Goal: Contribute content: Contribute content

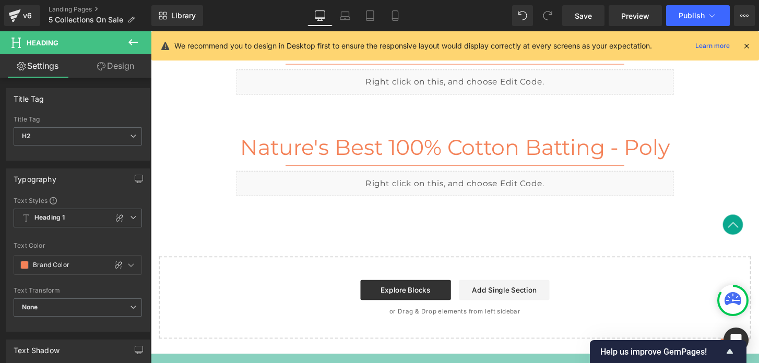
scroll to position [491, 0]
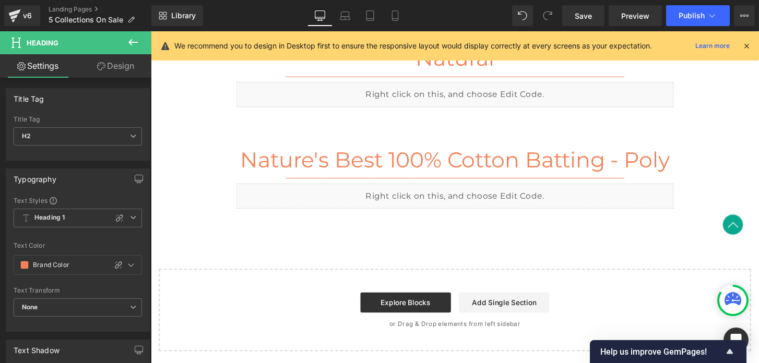
click at [448, 205] on div "Liquid" at bounding box center [467, 202] width 454 height 26
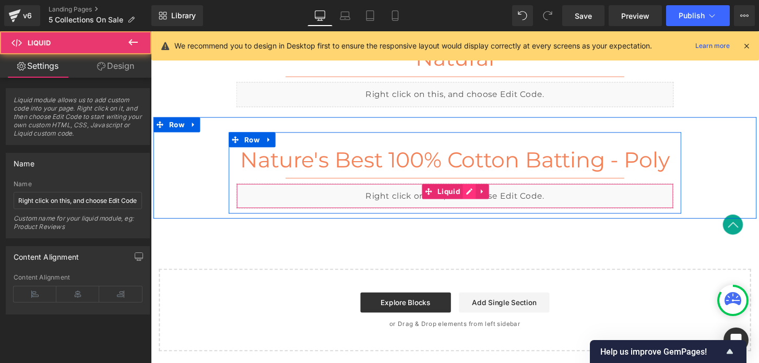
click at [480, 199] on div "Liquid" at bounding box center [467, 202] width 454 height 26
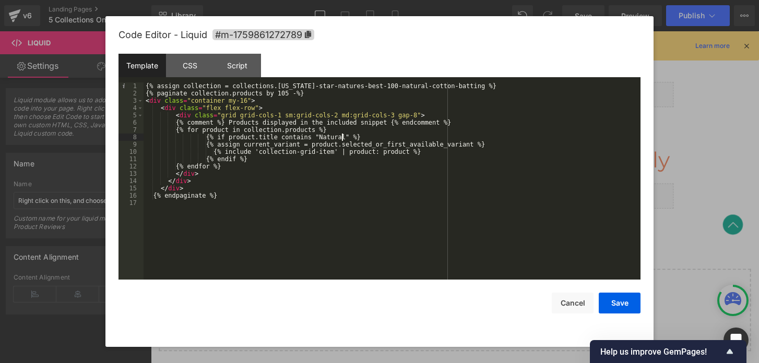
click at [341, 138] on div "{% assign collection = collections.[US_STATE]-star-natures-best-100-natural-cot…" at bounding box center [392, 188] width 497 height 212
click at [277, 86] on div "{% assign collection = collections.[US_STATE]-star-natures-best-100-natural-cot…" at bounding box center [392, 188] width 497 height 212
click at [477, 87] on div "{% assign collection = collections.[US_STATE]-star-natures-best-100-natural-cot…" at bounding box center [392, 188] width 497 height 212
click at [611, 297] on button "Save" at bounding box center [620, 303] width 42 height 21
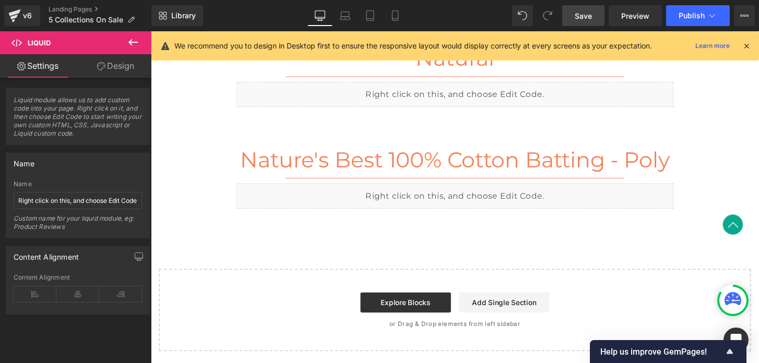
click at [579, 17] on span "Save" at bounding box center [583, 15] width 17 height 11
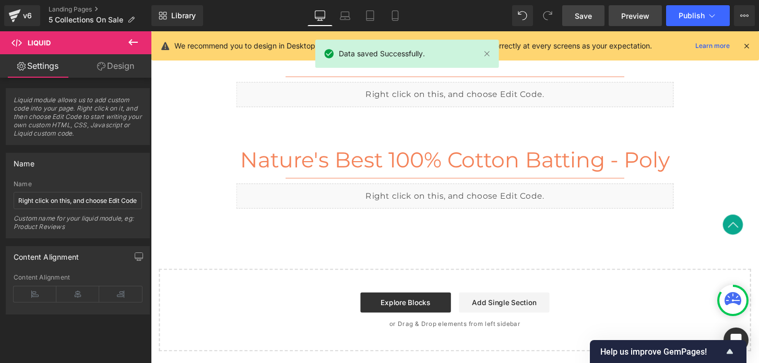
click at [624, 14] on span "Preview" at bounding box center [635, 15] width 28 height 11
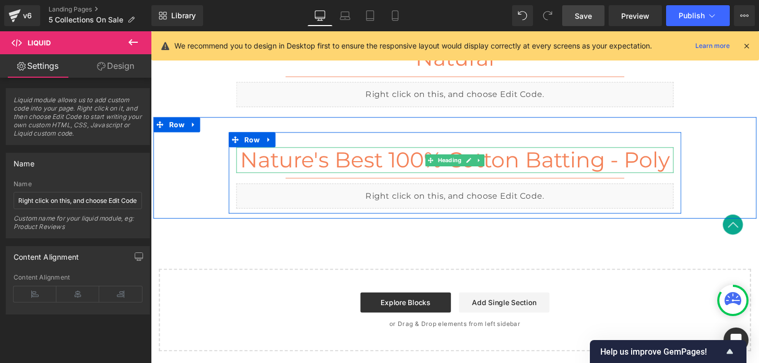
click at [668, 164] on h2 "Nature's Best 100% Cotton Batting - Poly" at bounding box center [467, 165] width 454 height 27
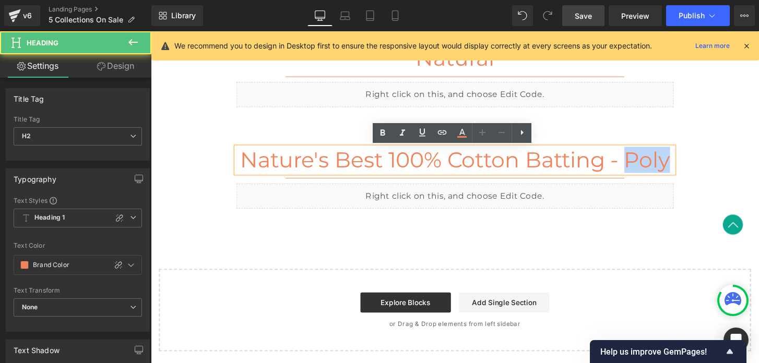
click at [668, 164] on h2 "Nature's Best 100% Cotton Batting - Poly" at bounding box center [467, 165] width 454 height 27
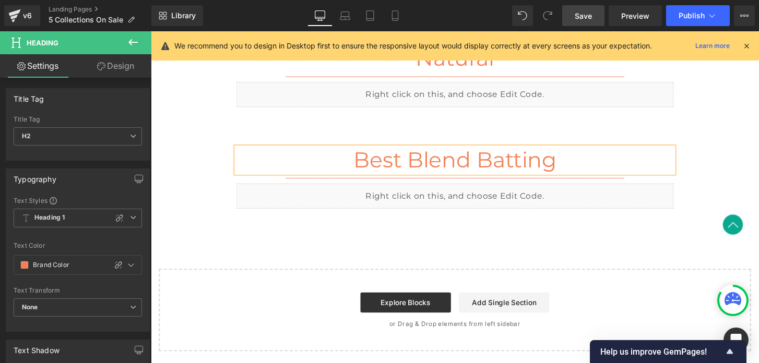
click at [573, 17] on link "Save" at bounding box center [583, 15] width 42 height 21
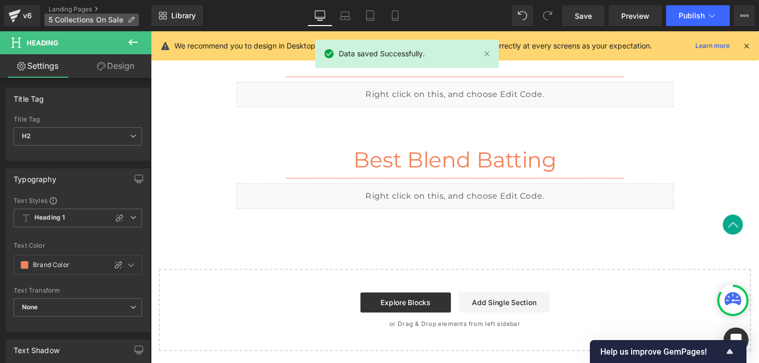
click at [129, 15] on p "5 Collections On Sale" at bounding box center [91, 20] width 94 height 13
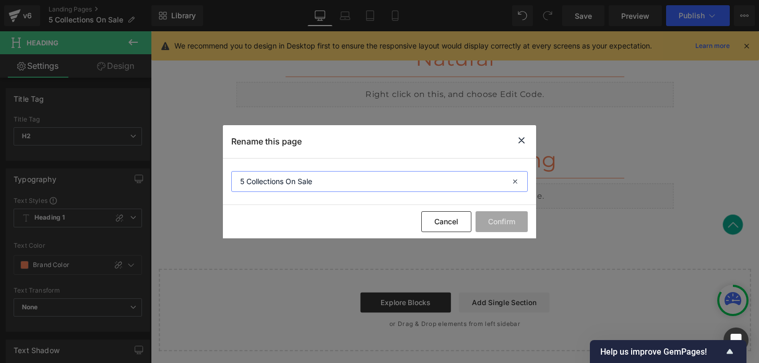
click at [304, 180] on input "5 Collections On Sale" at bounding box center [379, 181] width 296 height 21
type input "[US_STATE] Star Batting"
click at [483, 223] on button "Confirm" at bounding box center [501, 221] width 52 height 21
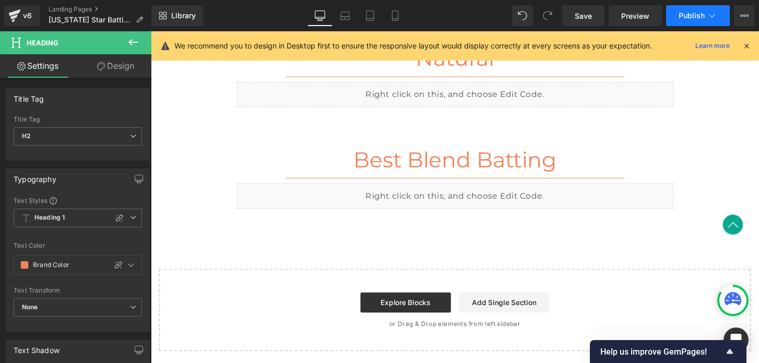
click at [688, 19] on span "Publish" at bounding box center [691, 15] width 26 height 8
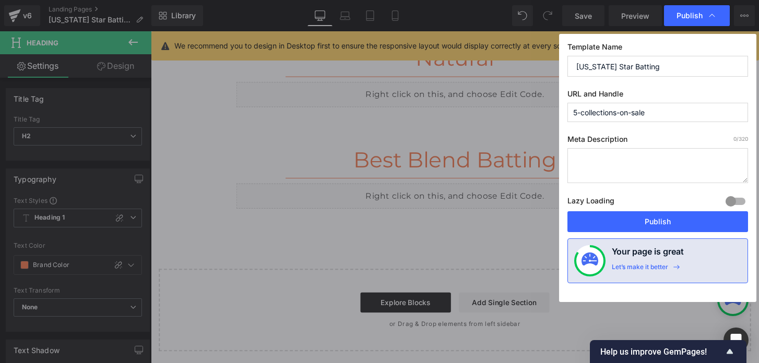
click at [626, 74] on input "[US_STATE] Star Batting" at bounding box center [657, 66] width 181 height 21
click at [605, 121] on input "5-collections-on-sale" at bounding box center [657, 112] width 181 height 19
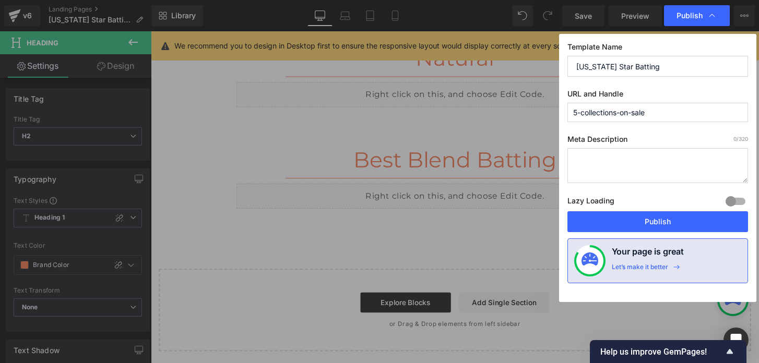
click at [605, 121] on input "5-collections-on-sale" at bounding box center [657, 112] width 181 height 19
paste input "[US_STATE] Star Batting"
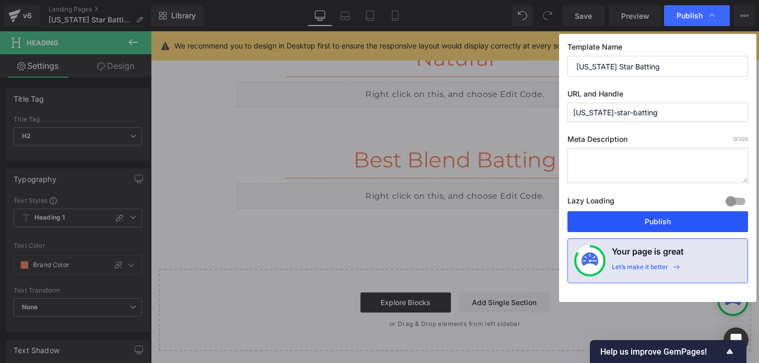
type input "[US_STATE]-star-batting"
click at [611, 219] on button "Publish" at bounding box center [657, 221] width 181 height 21
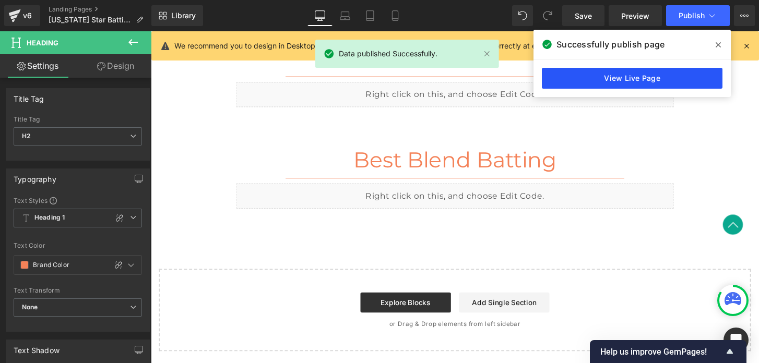
click at [673, 73] on link "View Live Page" at bounding box center [632, 78] width 181 height 21
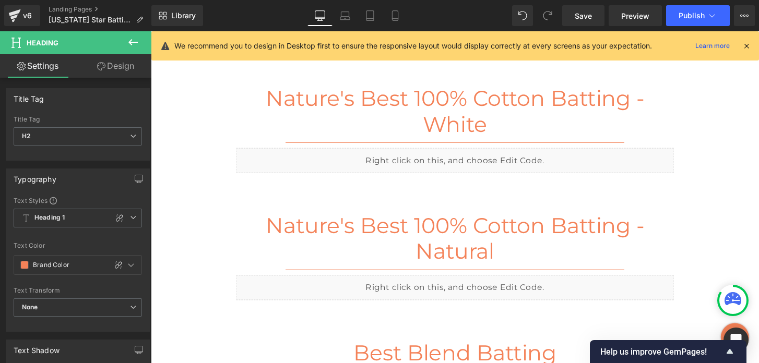
scroll to position [290, 0]
click at [404, 102] on h2 "Nature's Best 100% Cotton Batting - White" at bounding box center [467, 115] width 454 height 53
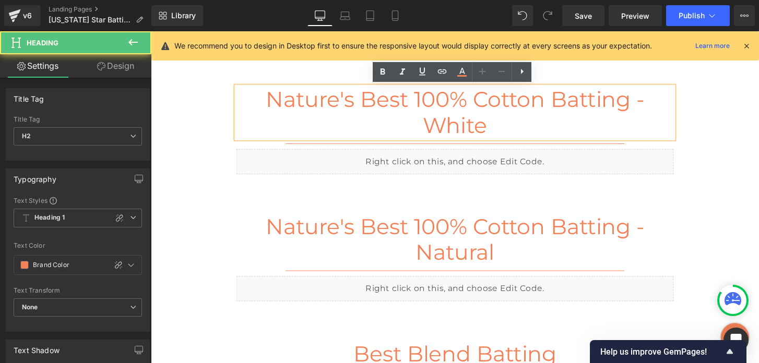
click at [394, 103] on h2 "Nature's Best 100% Cotton Batting - White" at bounding box center [467, 115] width 454 height 53
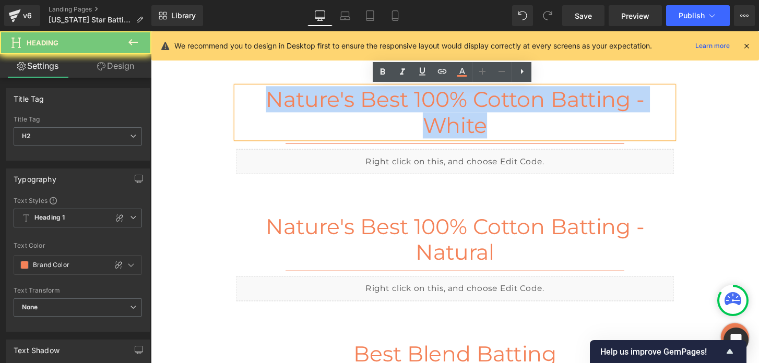
click at [394, 103] on h2 "Nature's Best 100% Cotton Batting - White" at bounding box center [467, 115] width 454 height 53
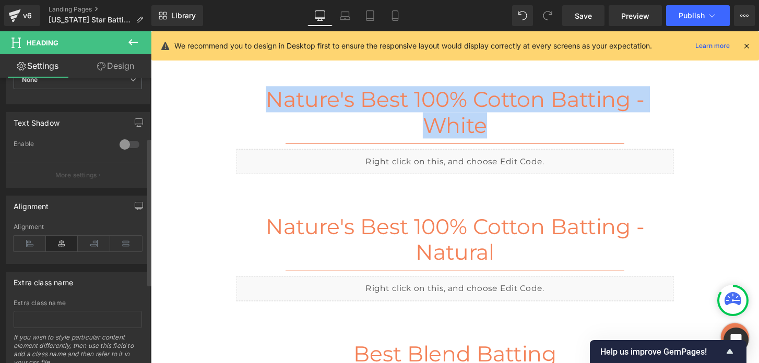
scroll to position [268, 0]
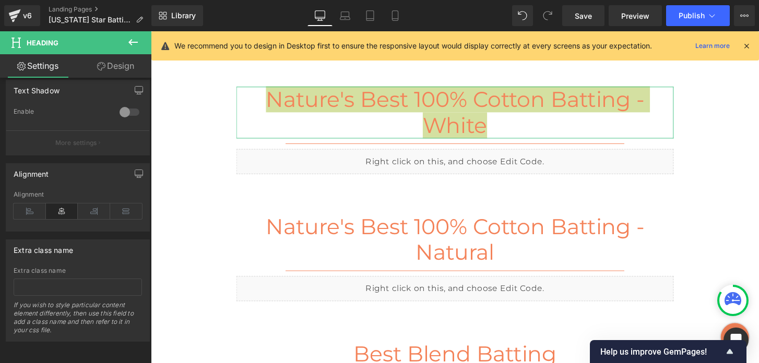
click at [110, 65] on link "Design" at bounding box center [116, 65] width 76 height 23
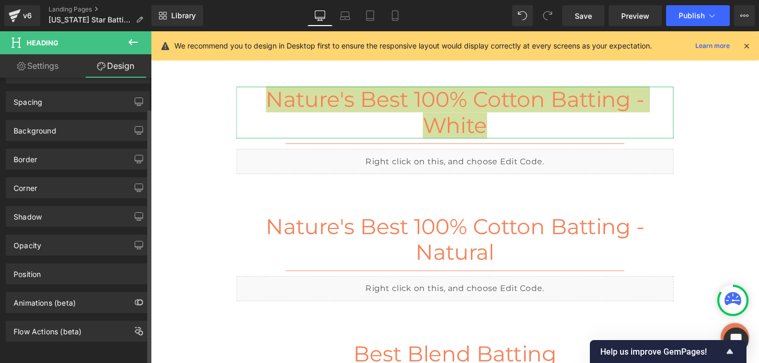
scroll to position [0, 0]
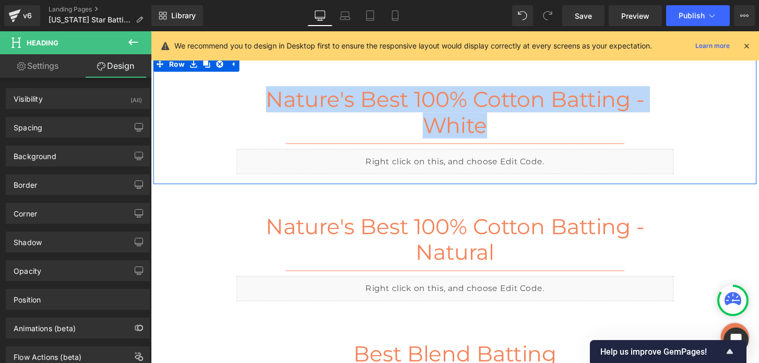
click at [201, 102] on div "Nature's Best 100% Cotton Batting - White Heading Separator Liquid Row" at bounding box center [466, 128] width 626 height 111
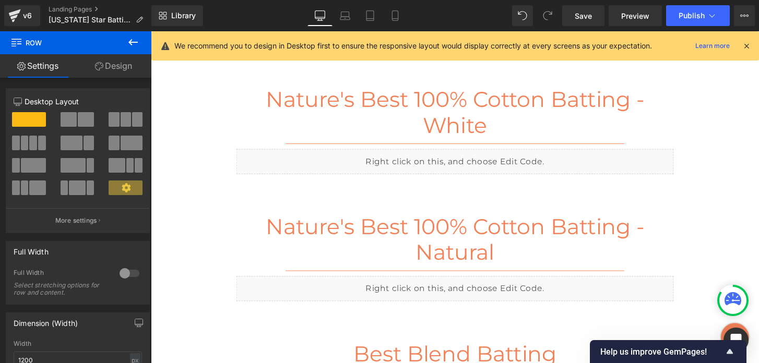
click at [131, 40] on icon at bounding box center [132, 42] width 9 height 6
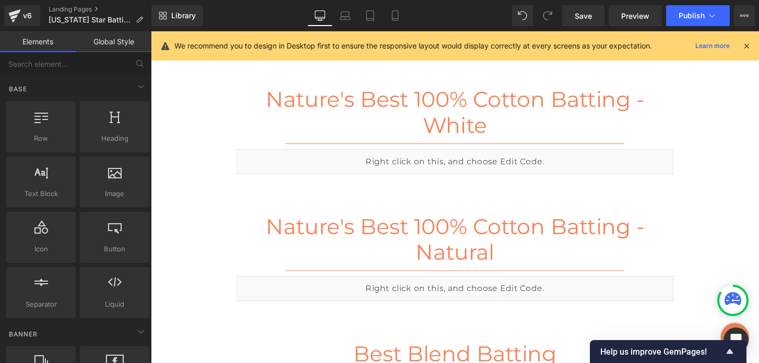
click at [108, 41] on link "Global Style" at bounding box center [114, 41] width 76 height 21
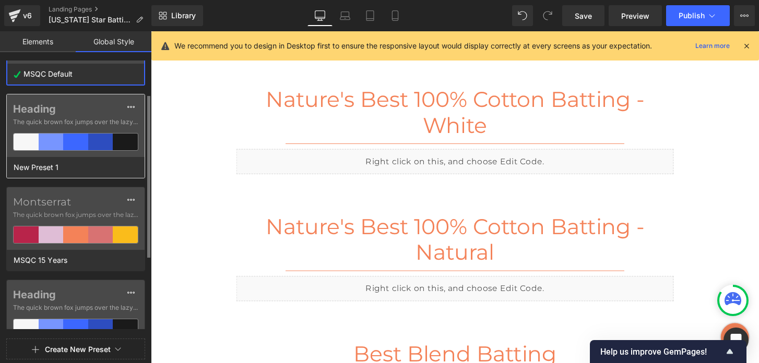
scroll to position [191, 0]
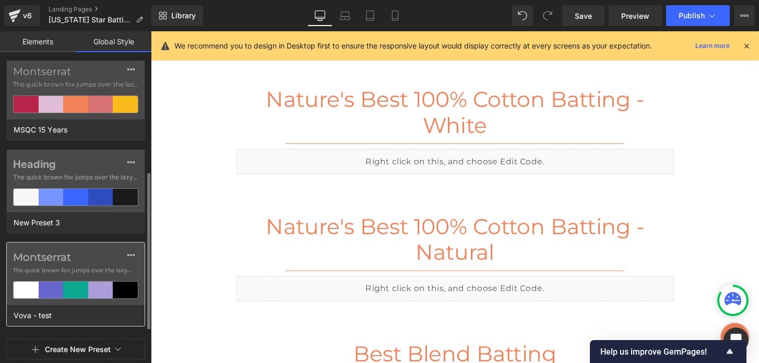
click at [82, 282] on div at bounding box center [75, 290] width 25 height 17
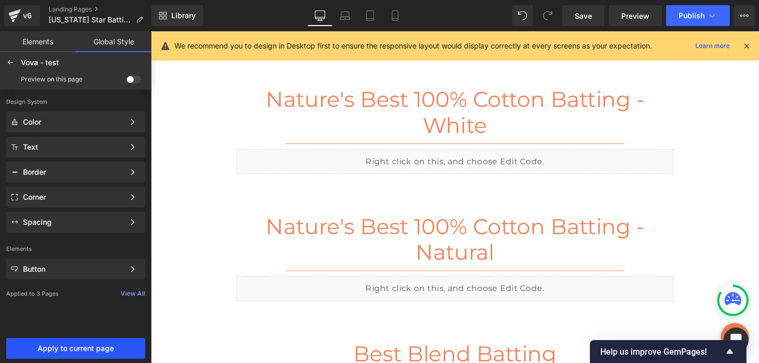
click at [87, 347] on span "Apply to current page" at bounding box center [76, 348] width 126 height 8
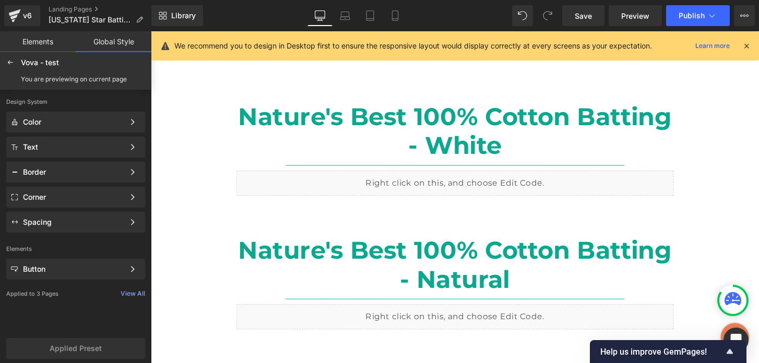
scroll to position [245, 0]
click at [590, 17] on span "Save" at bounding box center [583, 15] width 17 height 11
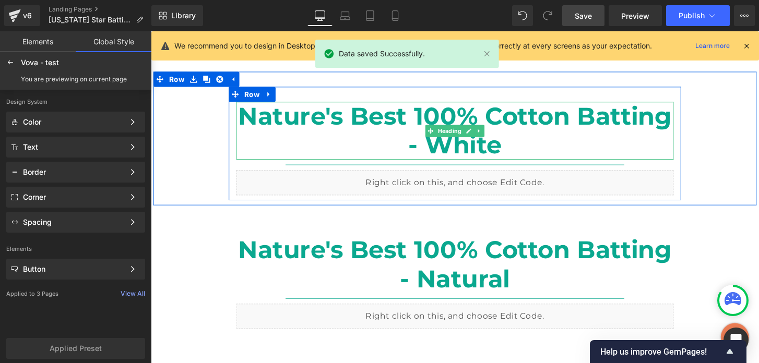
click at [531, 129] on h2 "Nature's Best 100% Cotton Batting - White" at bounding box center [467, 135] width 454 height 60
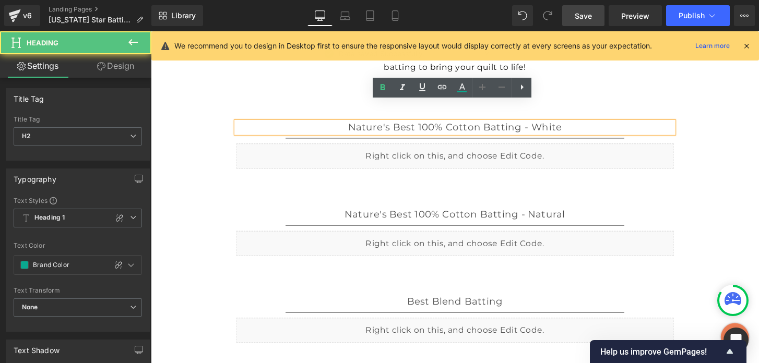
click at [344, 128] on h2 "Nature's Best 100% Cotton Batting - White" at bounding box center [467, 132] width 454 height 12
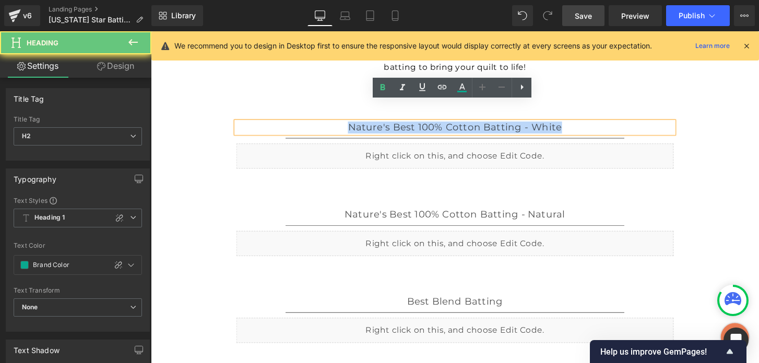
click at [344, 128] on h2 "Nature's Best 100% Cotton Batting - White" at bounding box center [467, 132] width 454 height 12
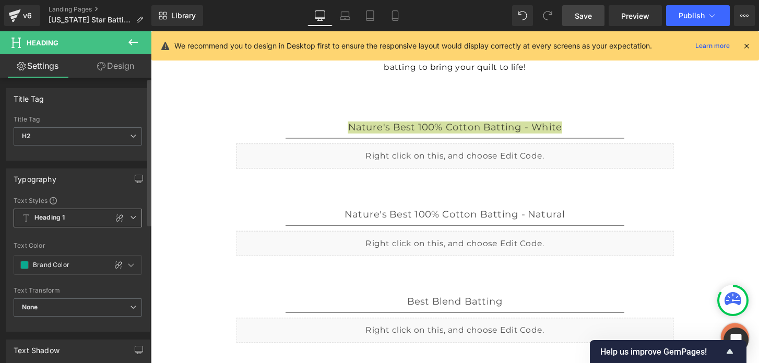
click at [131, 218] on icon at bounding box center [133, 217] width 6 height 6
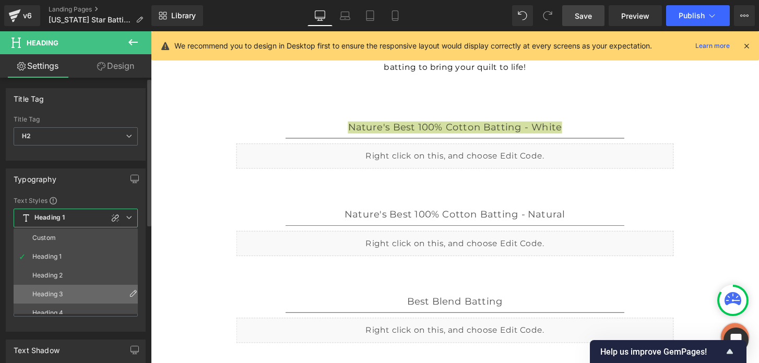
click at [89, 290] on li "Heading 3" at bounding box center [78, 294] width 129 height 19
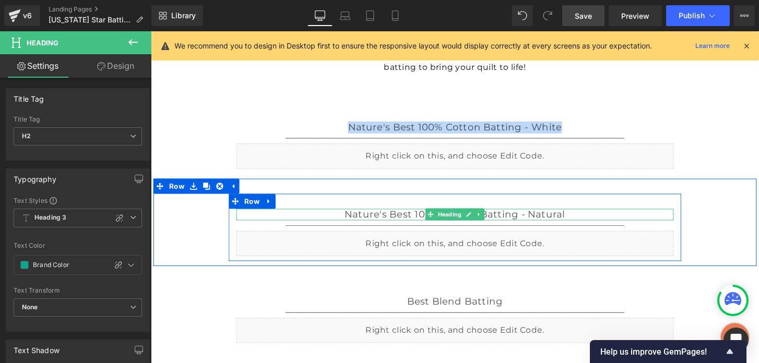
click at [414, 219] on h2 "Nature's Best 100% Cotton Batting - Natural" at bounding box center [467, 222] width 454 height 12
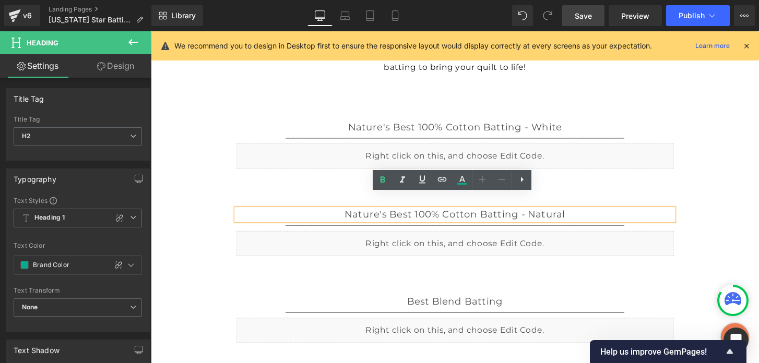
click at [277, 228] on h2 "Nature's Best 100% Cotton Batting - Natural" at bounding box center [467, 222] width 454 height 12
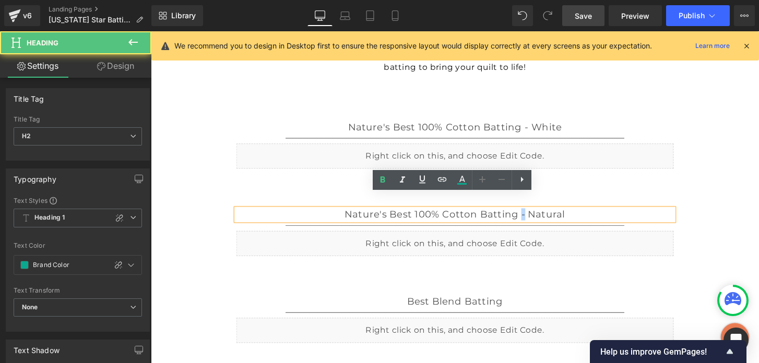
click at [277, 228] on h2 "Nature's Best 100% Cotton Batting - Natural" at bounding box center [467, 222] width 454 height 12
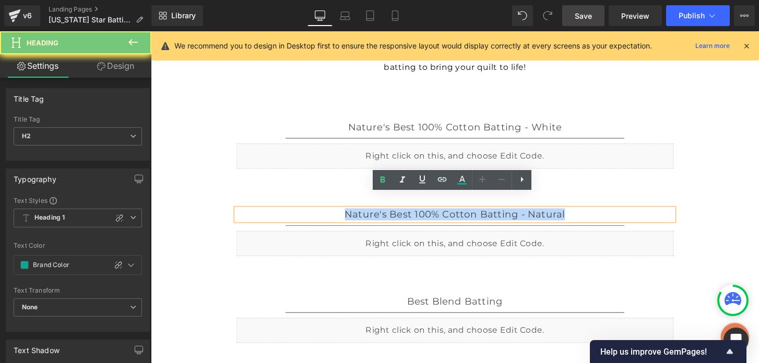
click at [277, 228] on h2 "Nature's Best 100% Cotton Batting - Natural" at bounding box center [467, 222] width 454 height 12
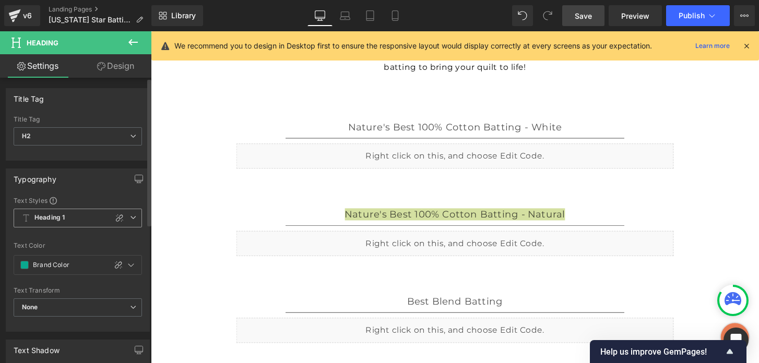
click at [130, 216] on icon at bounding box center [133, 217] width 6 height 6
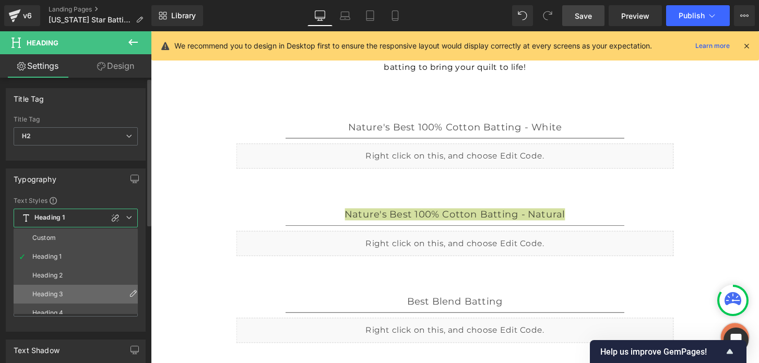
click at [75, 286] on li "Heading 3" at bounding box center [78, 294] width 129 height 19
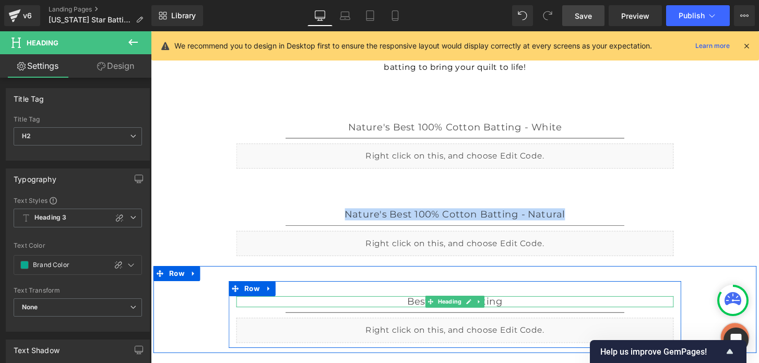
click at [351, 307] on h2 "Best Blend Batting" at bounding box center [467, 313] width 454 height 12
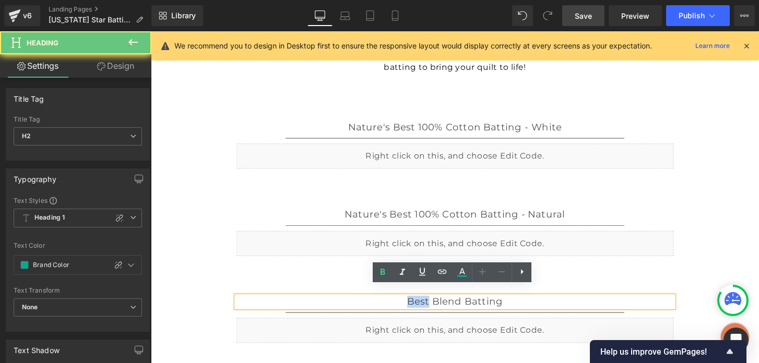
click at [351, 307] on h2 "Best Blend Batting" at bounding box center [467, 313] width 454 height 12
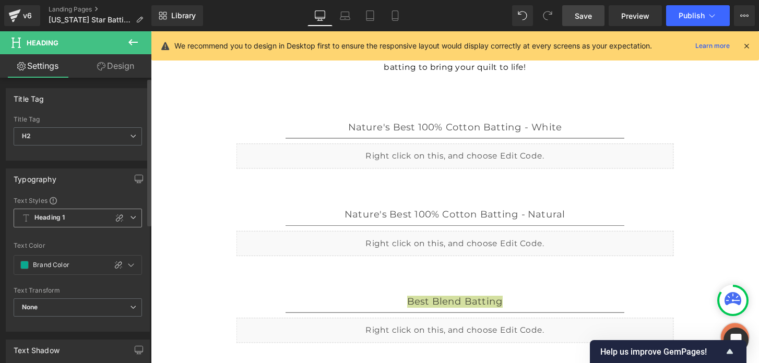
click at [125, 217] on span "Heading 1" at bounding box center [78, 218] width 128 height 19
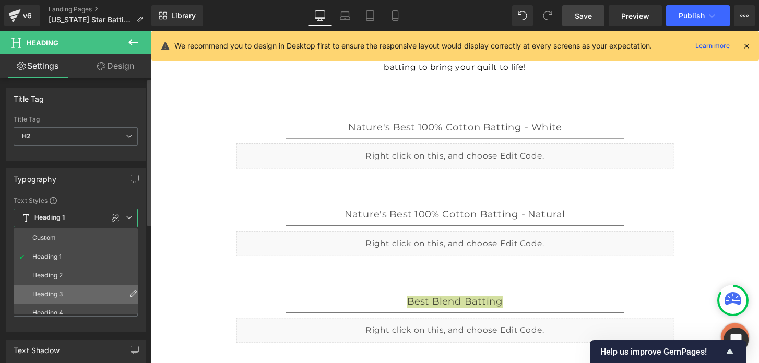
click at [102, 293] on li "Heading 3" at bounding box center [78, 294] width 129 height 19
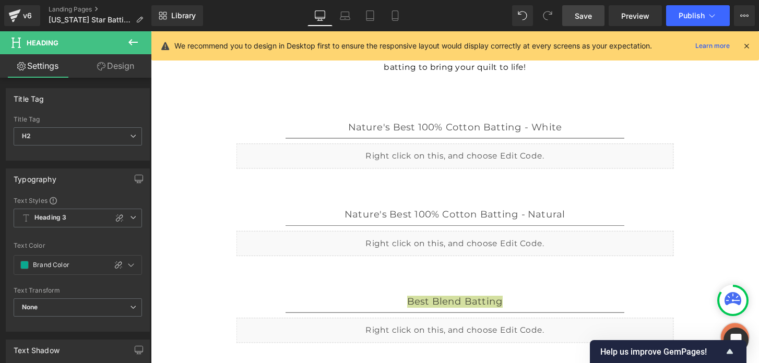
click at [575, 18] on link "Save" at bounding box center [583, 15] width 42 height 21
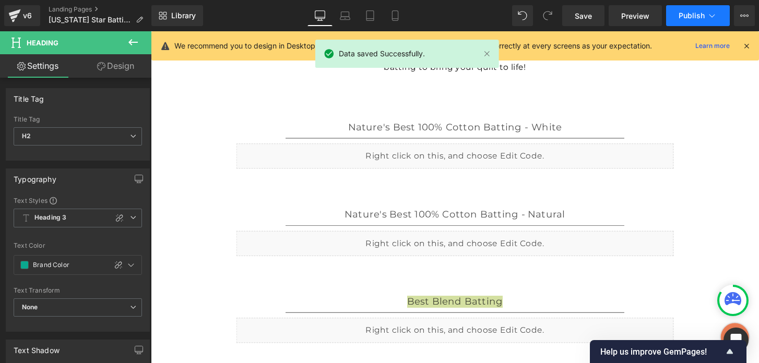
click at [685, 17] on span "Publish" at bounding box center [691, 15] width 26 height 8
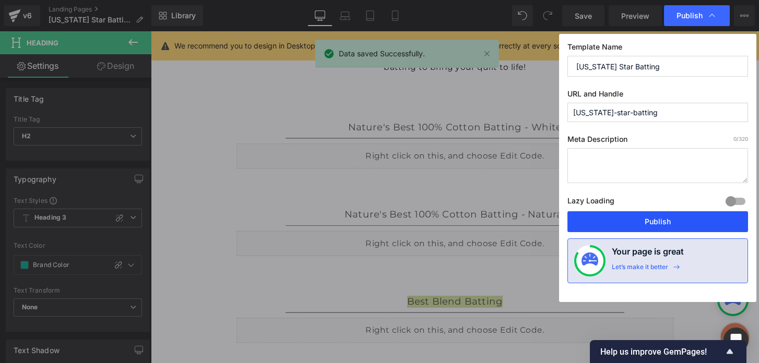
click at [650, 212] on button "Publish" at bounding box center [657, 221] width 181 height 21
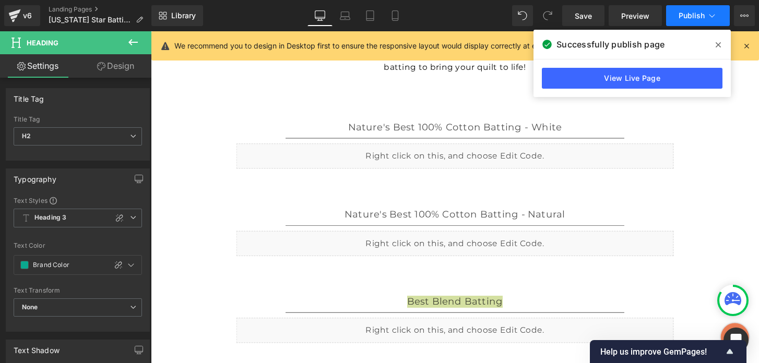
click at [680, 19] on span "Publish" at bounding box center [691, 15] width 26 height 8
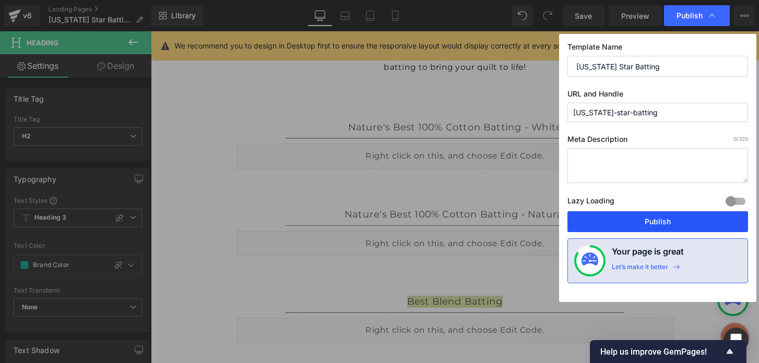
click at [643, 219] on button "Publish" at bounding box center [657, 221] width 181 height 21
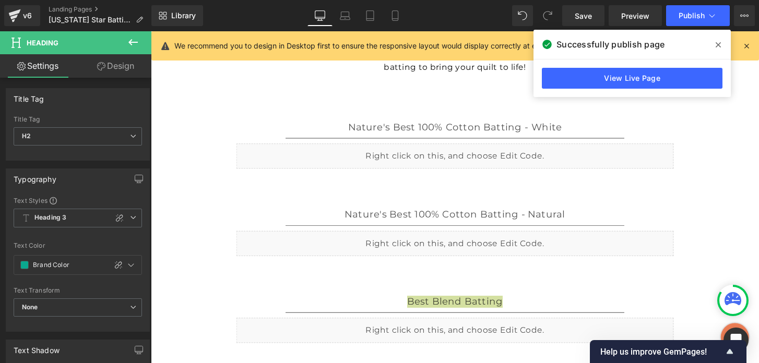
click at [442, 24] on div "Library Desktop Desktop Laptop Tablet Mobile Save Preview Publish Scheduled Vie…" at bounding box center [454, 15] width 607 height 21
